Goal: Check status: Check status

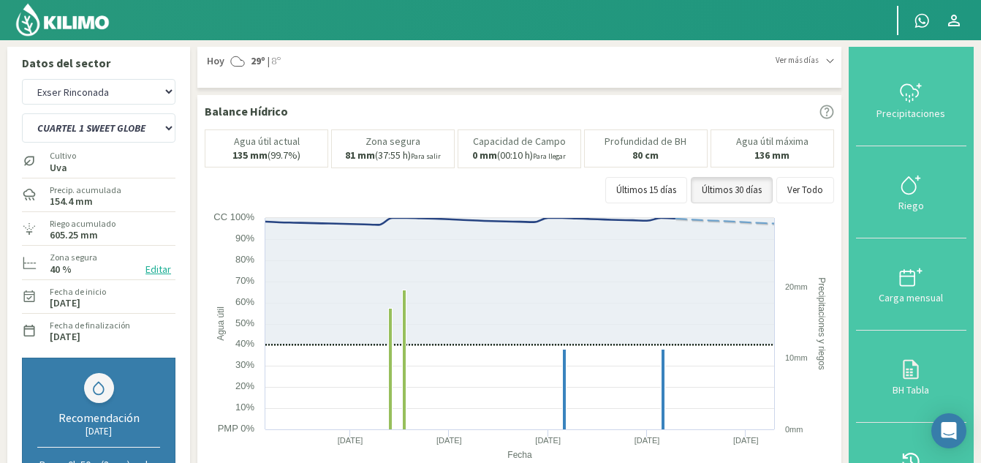
select select "25: Object"
click at [145, 126] on select "CUARTEL 1 SWEET GLOBE CUARTEL 1 TANGO CUARTEL 2 TANGO CUARTEL 2 [PERSON_NAME] C…" at bounding box center [99, 127] width 154 height 29
click at [22, 113] on select "CUARTEL 1 SWEET GLOBE CUARTEL 1 TANGO CUARTEL 2 TANGO CUARTEL 2 [PERSON_NAME] C…" at bounding box center [99, 127] width 154 height 29
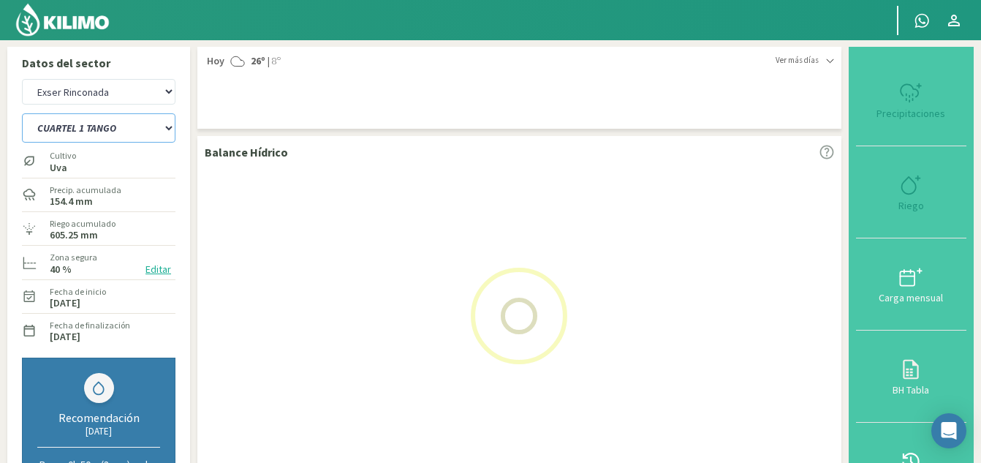
select select "56: Object"
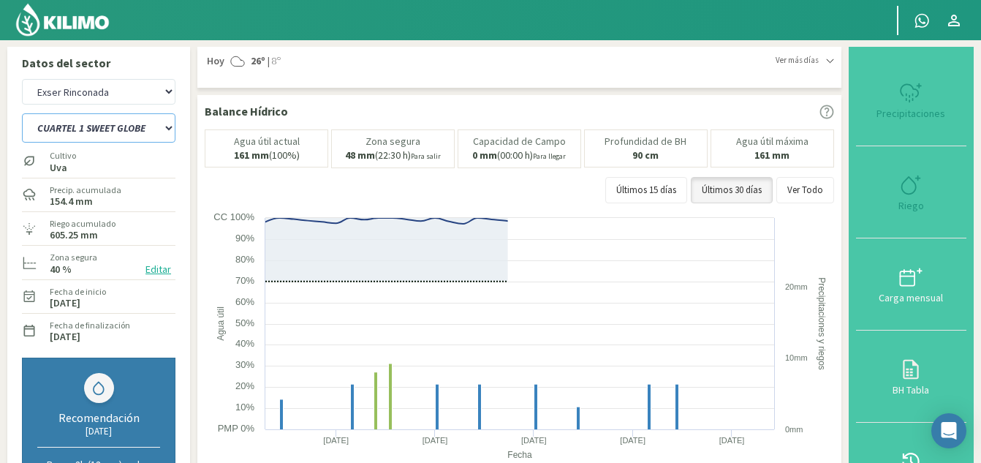
select select "28: Object"
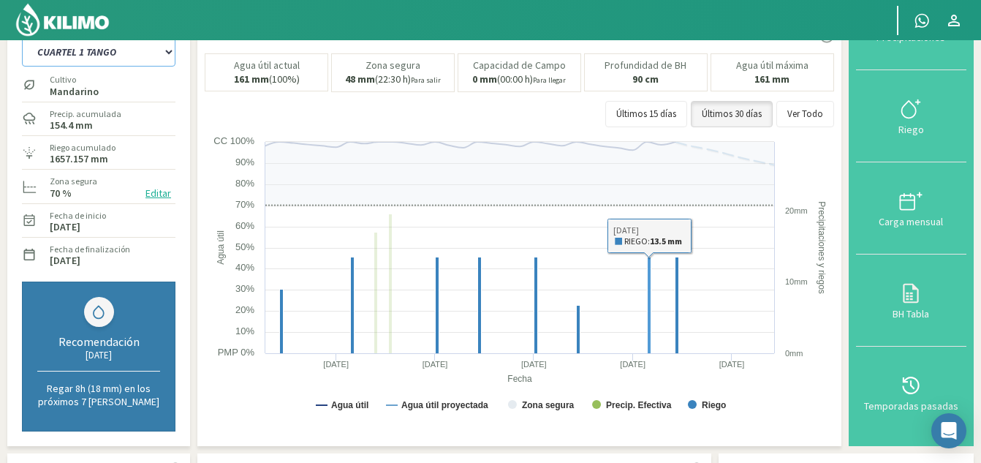
scroll to position [70, 0]
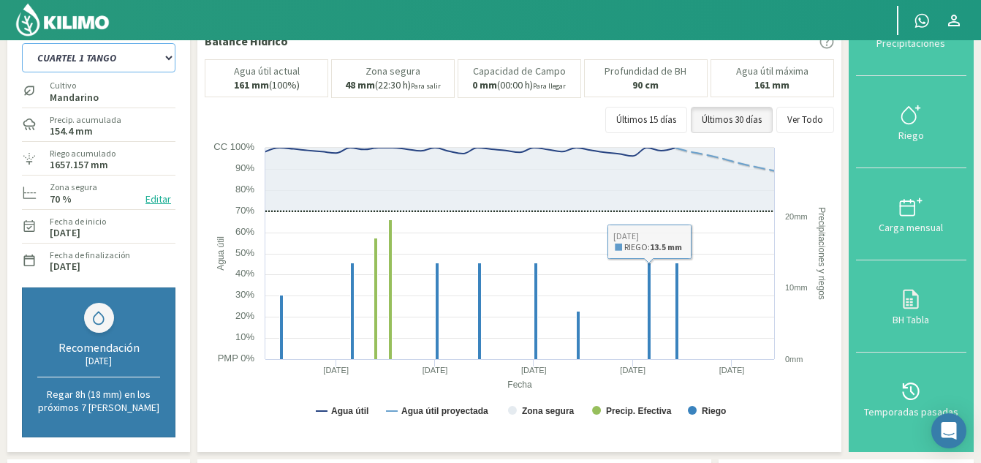
click at [129, 58] on select "CUARTEL 1 SWEET GLOBE CUARTEL 1 TANGO CUARTEL 2 TANGO CUARTEL 2 [PERSON_NAME] C…" at bounding box center [99, 57] width 154 height 29
select select "65: Object"
click at [22, 43] on select "CUARTEL 1 SWEET GLOBE CUARTEL 1 TANGO CUARTEL 2 TANGO CUARTEL 2 [PERSON_NAME] C…" at bounding box center [99, 57] width 154 height 29
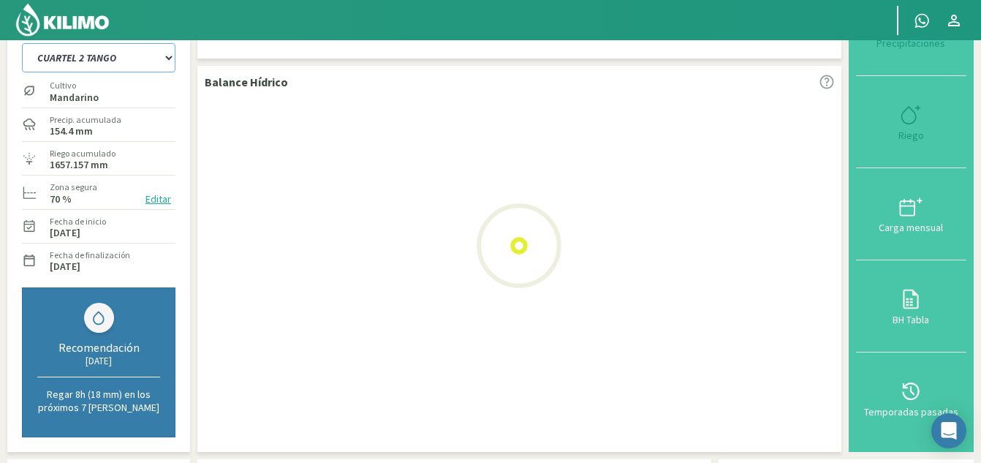
select select "31: Object"
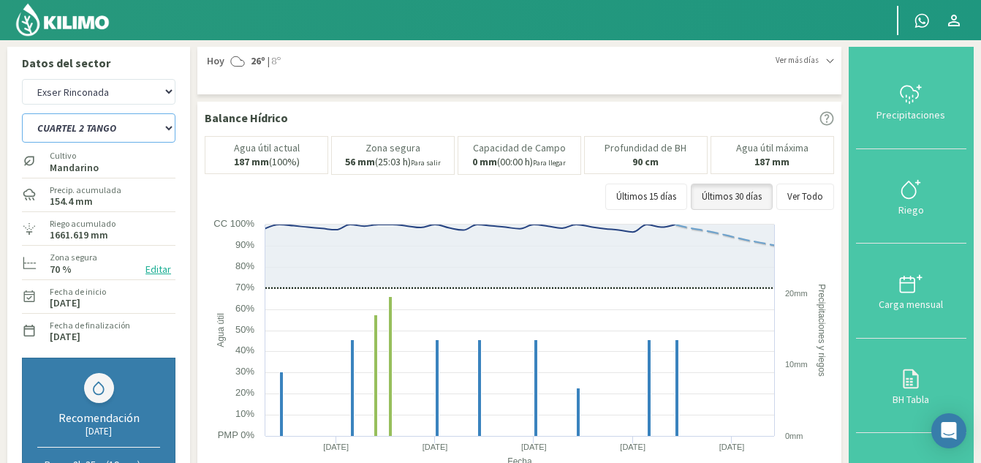
click at [143, 126] on select "CUARTEL 1 SWEET GLOBE CUARTEL 1 TANGO CUARTEL 2 TANGO CUARTEL 2 [PERSON_NAME] C…" at bounding box center [99, 127] width 154 height 29
select select "73: Object"
click at [22, 113] on select "CUARTEL 1 SWEET GLOBE CUARTEL 1 TANGO CUARTEL 2 TANGO CUARTEL 2 [PERSON_NAME] C…" at bounding box center [99, 127] width 154 height 29
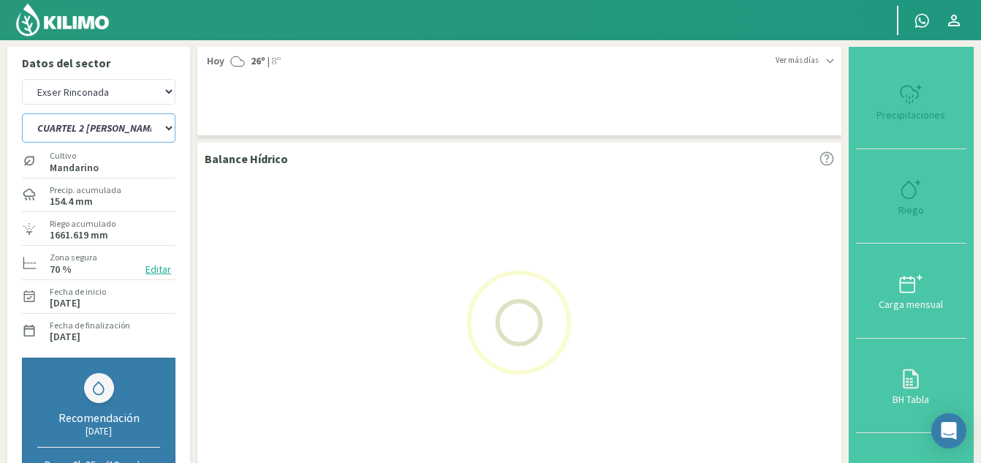
select select "34: Object"
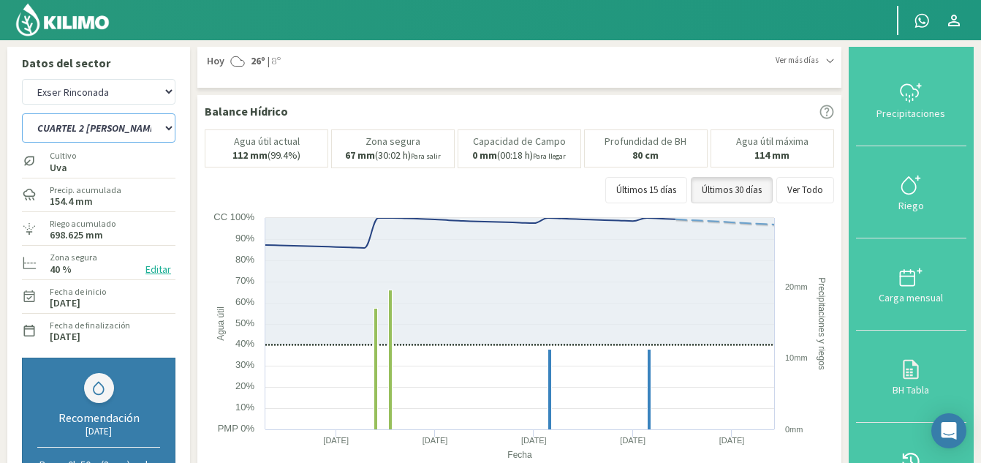
click at [121, 124] on select "CUARTEL 1 SWEET GLOBE CUARTEL 1 TANGO CUARTEL 2 TANGO CUARTEL 2 [PERSON_NAME] C…" at bounding box center [99, 127] width 154 height 29
select select "81: Object"
click at [22, 113] on select "CUARTEL 1 SWEET GLOBE CUARTEL 1 TANGO CUARTEL 2 TANGO CUARTEL 2 [PERSON_NAME] C…" at bounding box center [99, 127] width 154 height 29
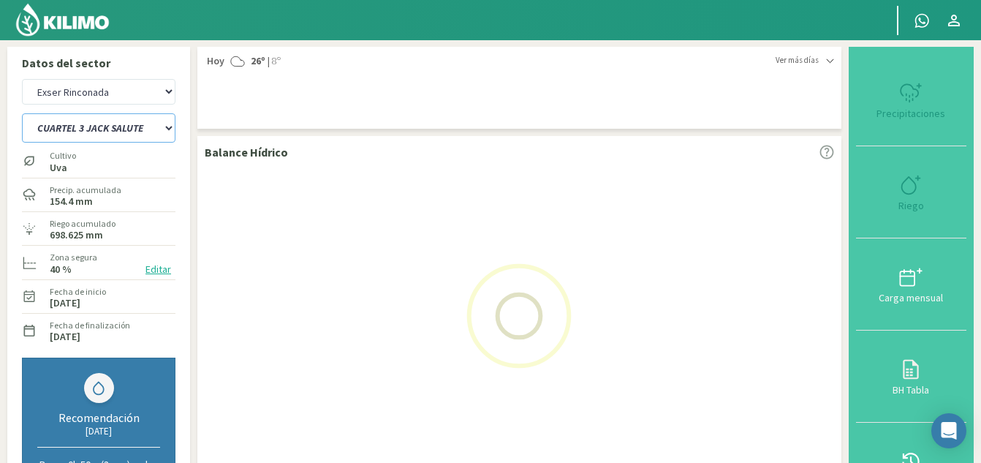
select select "37: Object"
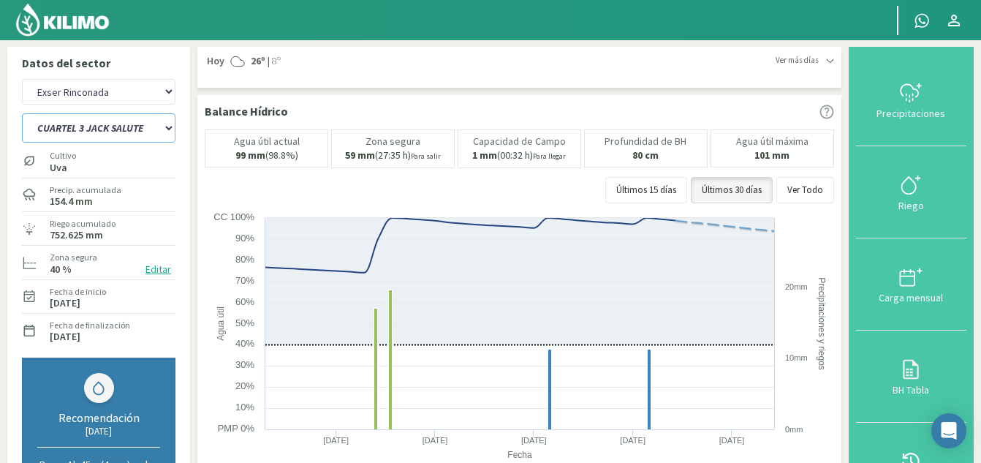
click at [144, 126] on select "CUARTEL 1 SWEET GLOBE CUARTEL 1 TANGO CUARTEL 2 TANGO CUARTEL 2 [PERSON_NAME] C…" at bounding box center [99, 127] width 154 height 29
select select "89: Object"
click at [22, 113] on select "CUARTEL 1 SWEET GLOBE CUARTEL 1 TANGO CUARTEL 2 TANGO CUARTEL 2 [PERSON_NAME] C…" at bounding box center [99, 127] width 154 height 29
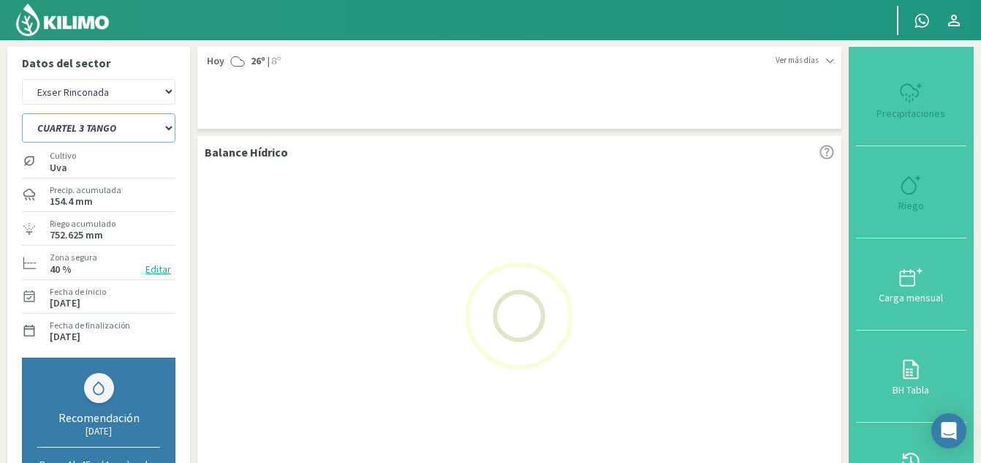
select select "40: Object"
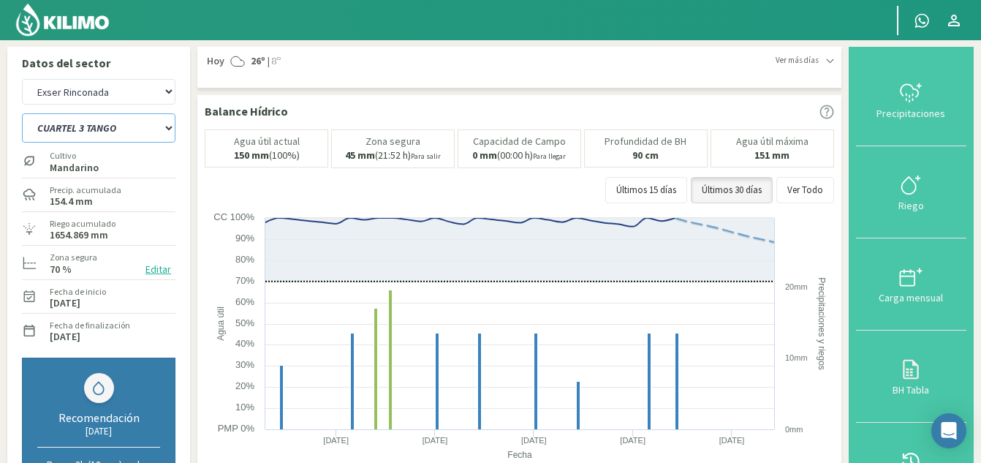
click at [140, 126] on select "CUARTEL 1 SWEET GLOBE CUARTEL 1 TANGO CUARTEL 2 TANGO CUARTEL 2 [PERSON_NAME] C…" at bounding box center [99, 127] width 154 height 29
select select "97: Object"
click at [22, 113] on select "CUARTEL 1 SWEET GLOBE CUARTEL 1 TANGO CUARTEL 2 TANGO CUARTEL 2 [PERSON_NAME] C…" at bounding box center [99, 127] width 154 height 29
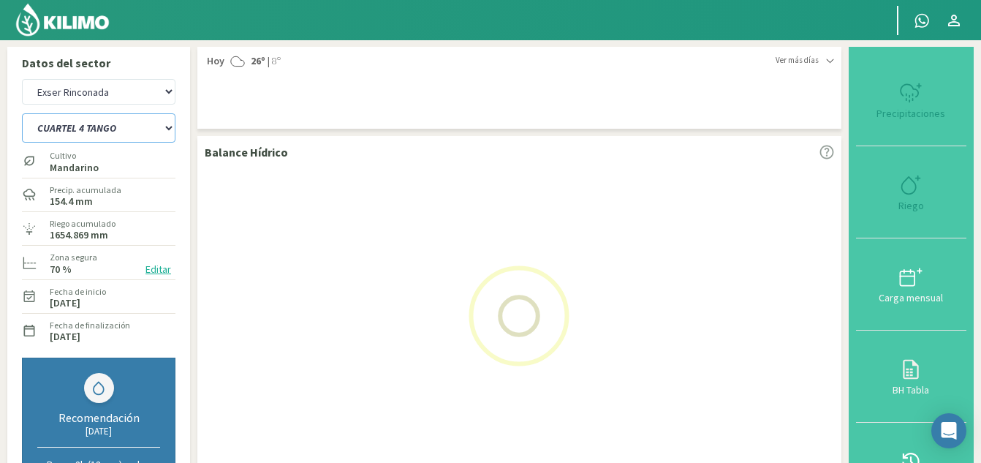
select select "43: Object"
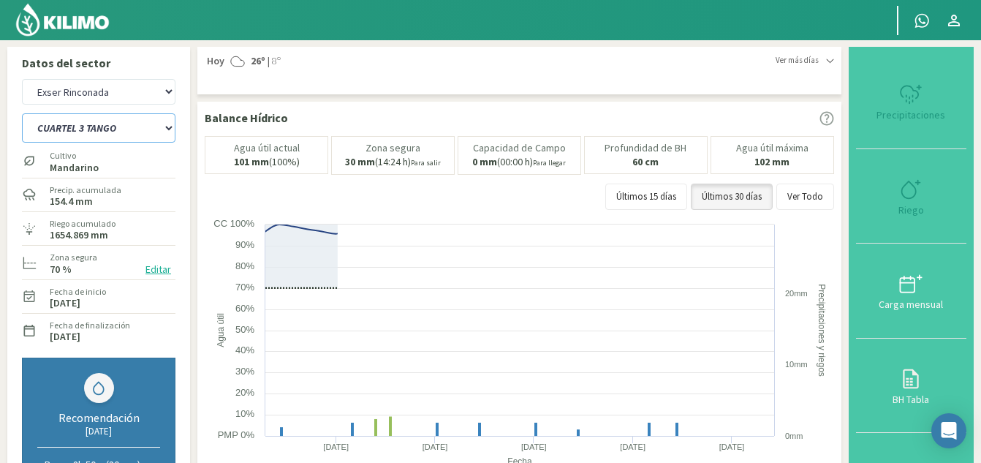
select select "104: Object"
